Goal: Information Seeking & Learning: Find specific fact

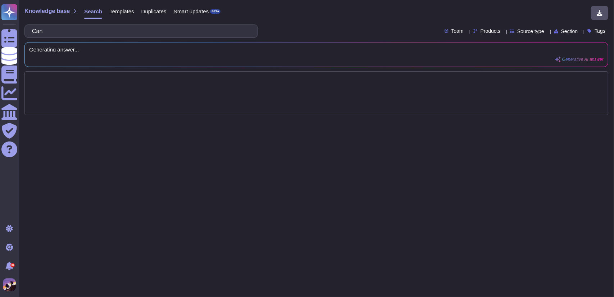
type input "Ca"
type input "te"
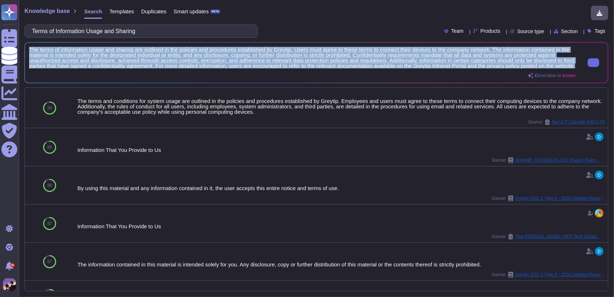
scroll to position [1, 0]
drag, startPoint x: 29, startPoint y: 48, endPoint x: 92, endPoint y: 77, distance: 68.5
click at [92, 77] on div "The terms of information usage and sharing are outlined in the policies and pro…" at bounding box center [302, 63] width 547 height 32
copy span "The terms of information usage and sharing are outlined in the policies and pro…"
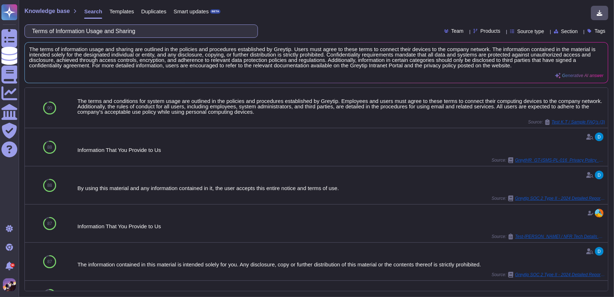
click at [165, 28] on input "Terms of Information Usage and Sharing" at bounding box center [139, 31] width 222 height 13
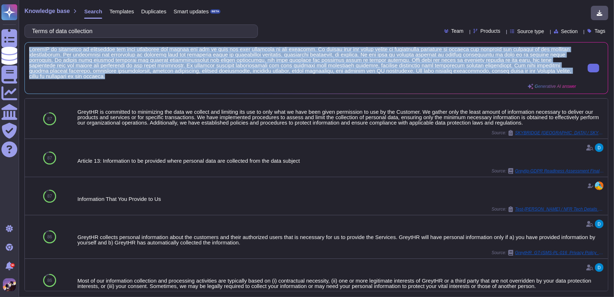
drag, startPoint x: 30, startPoint y: 49, endPoint x: 112, endPoint y: 79, distance: 87.3
click at [112, 79] on div "Generative AI answer" at bounding box center [302, 68] width 547 height 42
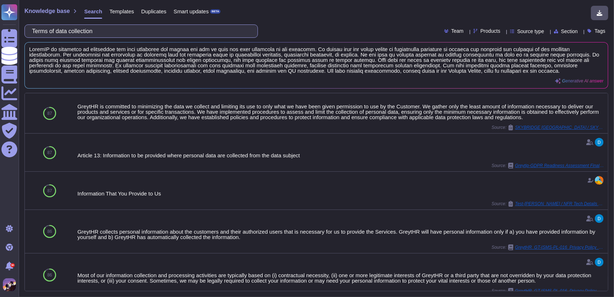
click at [103, 34] on input "Terms of data collection" at bounding box center [139, 31] width 222 height 13
click at [122, 32] on input "Terms of data collection" at bounding box center [139, 31] width 222 height 13
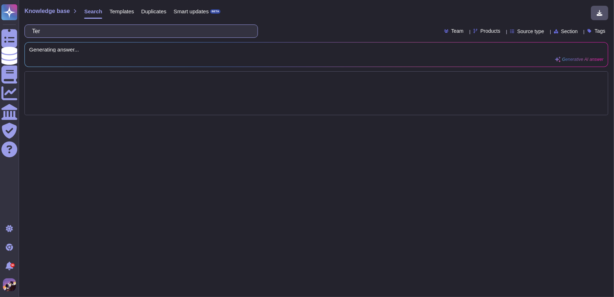
type input "Te"
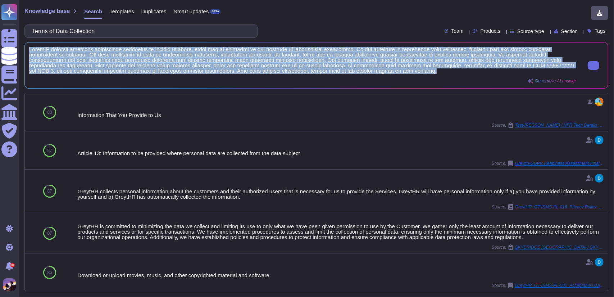
drag, startPoint x: 29, startPoint y: 48, endPoint x: 368, endPoint y: 71, distance: 339.7
click at [368, 71] on span at bounding box center [302, 60] width 547 height 27
copy span "GreytHR collects personal information necessary to provide services, which may …"
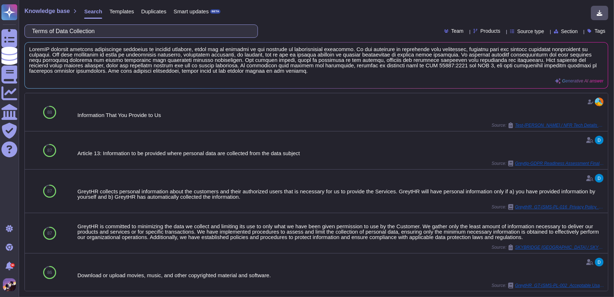
click at [147, 28] on input "Terms of Data Collection" at bounding box center [139, 31] width 222 height 13
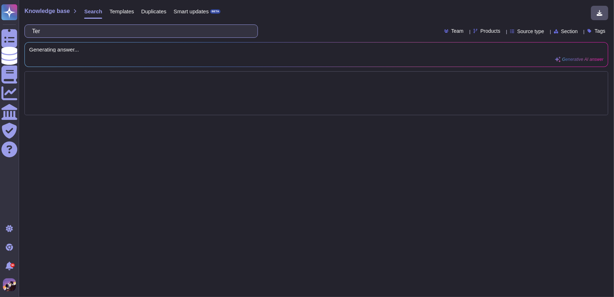
type input "Te"
click at [331, 206] on div "Knowledge base Search Templates Duplicates Smart updates BETA Privacy Policy Te…" at bounding box center [316, 148] width 595 height 297
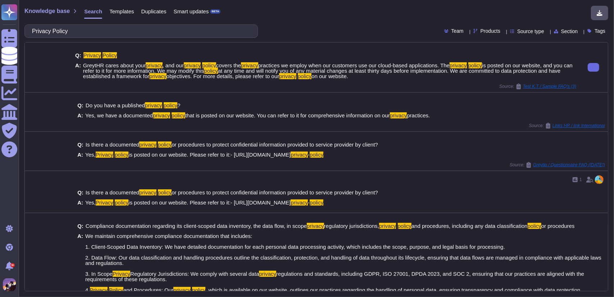
drag, startPoint x: 82, startPoint y: 64, endPoint x: 384, endPoint y: 75, distance: 302.1
click at [384, 75] on span "GreytHR cares about your privacy , and our privacy policy covers the privacy pr…" at bounding box center [329, 71] width 493 height 16
copy span "GreytHR cares about your privacy , and our privacy policy covers the privacy pr…"
click at [381, 87] on div "Source: Test K.T / Sample FAQ's (3)" at bounding box center [325, 86] width 501 height 6
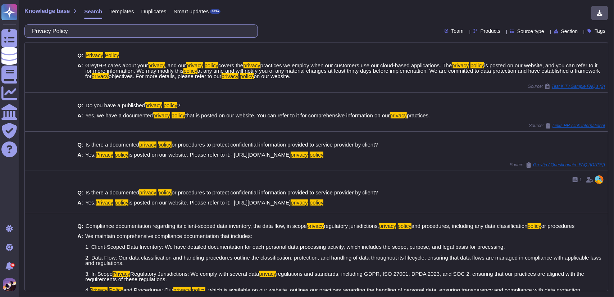
click at [88, 34] on input "Privacy Policy" at bounding box center [139, 31] width 222 height 13
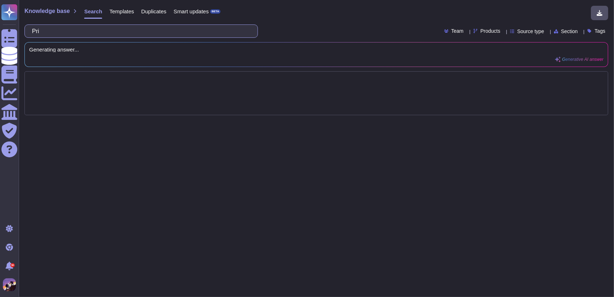
type input "Pr"
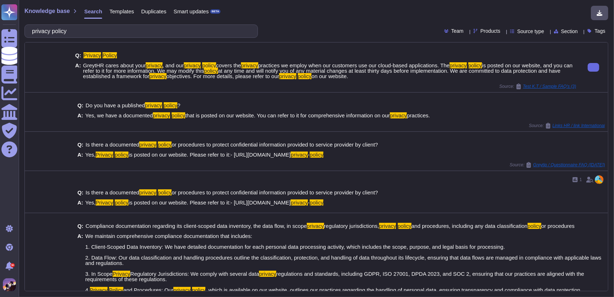
click at [375, 75] on span "GreytHR cares about your privacy , and our privacy policy covers the privacy pr…" at bounding box center [329, 71] width 493 height 16
click at [373, 77] on span "GreytHR cares about your privacy , and our privacy policy covers the privacy pr…" at bounding box center [329, 71] width 493 height 16
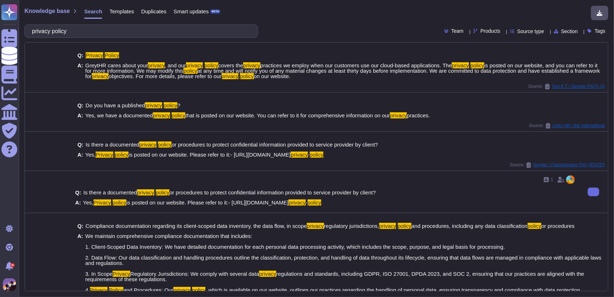
drag, startPoint x: 83, startPoint y: 191, endPoint x: 384, endPoint y: 188, distance: 300.9
click at [384, 188] on div "Q: Is there a documented privacy policy or procedures to protect confidential i…" at bounding box center [325, 197] width 501 height 24
copy span "Is there a documented privacy policy or procedures to protect confidential info…"
click at [135, 28] on input "privacy policy" at bounding box center [139, 31] width 222 height 13
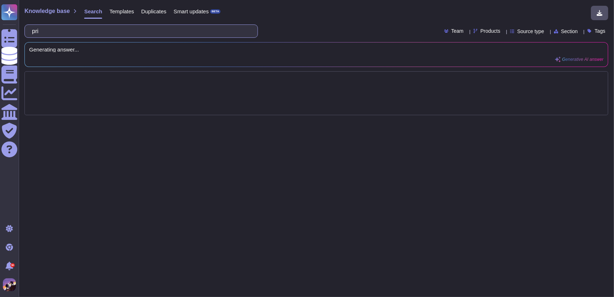
type input "pr"
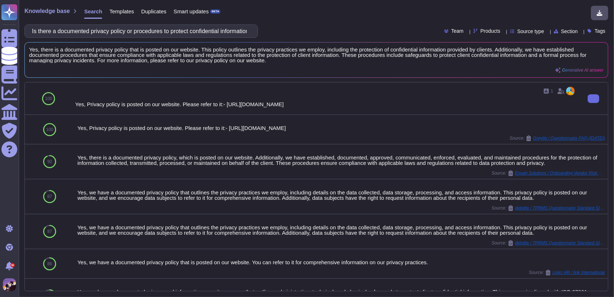
drag, startPoint x: 75, startPoint y: 103, endPoint x: 380, endPoint y: 107, distance: 305.5
click at [380, 107] on div "1 Yes, Privacy policy is posted on our website. Please refer to it:- https://gr…" at bounding box center [325, 98] width 501 height 26
copy div "Yes, Privacy policy is posted on our website. Please refer to it:- https://grey…"
